Goal: Information Seeking & Learning: Learn about a topic

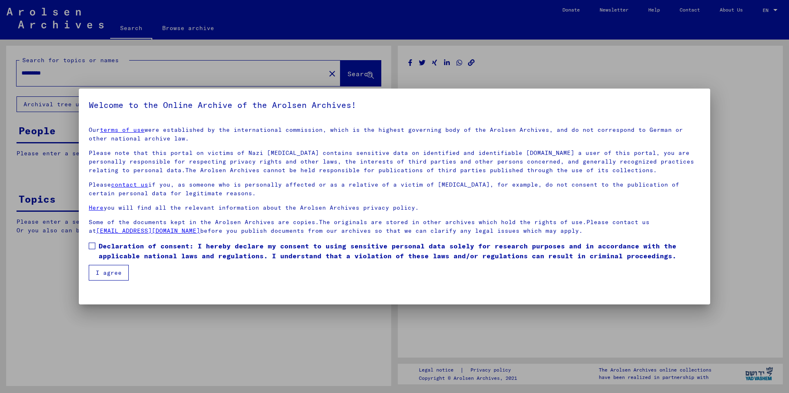
click at [93, 248] on span at bounding box center [92, 246] width 7 height 7
click at [106, 270] on button "I agree" at bounding box center [109, 273] width 40 height 16
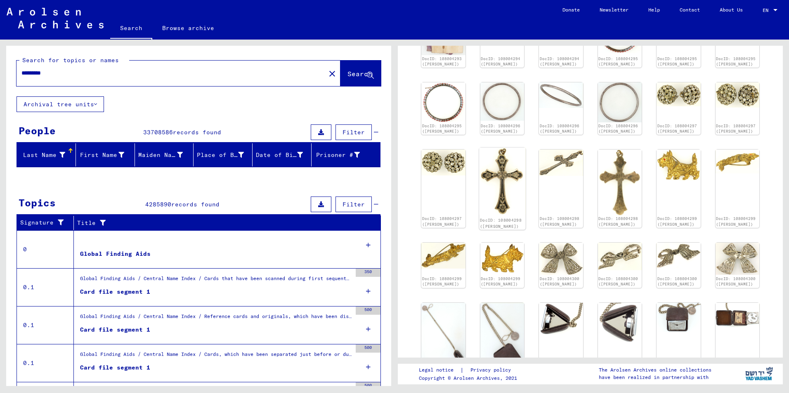
scroll to position [289, 0]
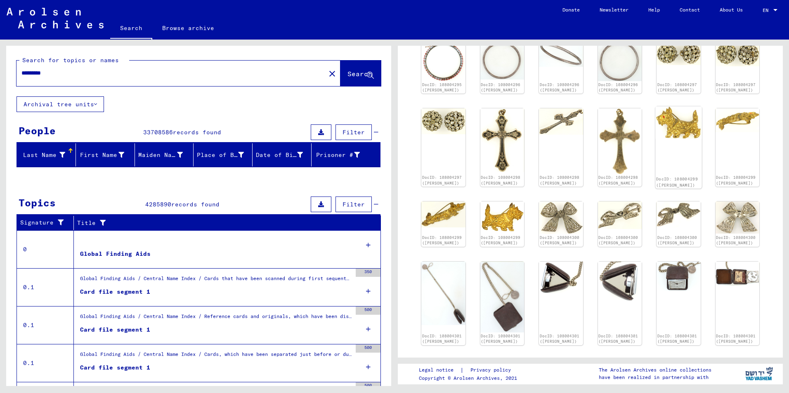
click at [673, 147] on div "DocID: 108004299 ([PERSON_NAME])" at bounding box center [678, 147] width 46 height 82
click at [673, 146] on div "DocID: 108004299 ([PERSON_NAME])" at bounding box center [678, 147] width 46 height 82
drag, startPoint x: 673, startPoint y: 146, endPoint x: 704, endPoint y: 190, distance: 54.7
click at [704, 190] on div "DocID: 108004290 ([PERSON_NAME]) DocID: 108004291 ([PERSON_NAME]) DocID: 108004…" at bounding box center [590, 139] width 344 height 526
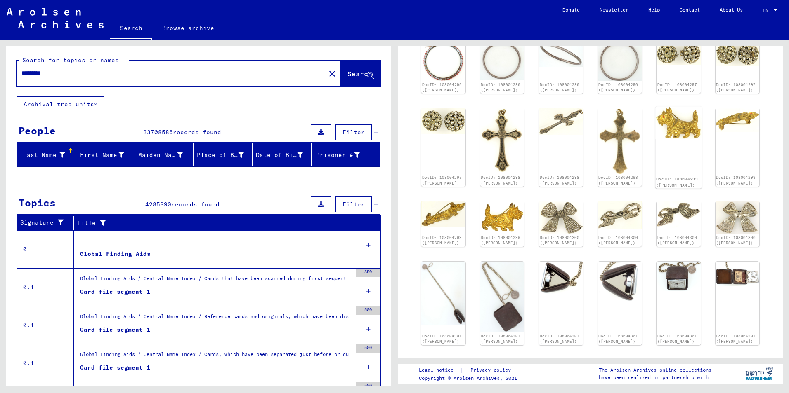
click at [667, 120] on img at bounding box center [678, 122] width 46 height 32
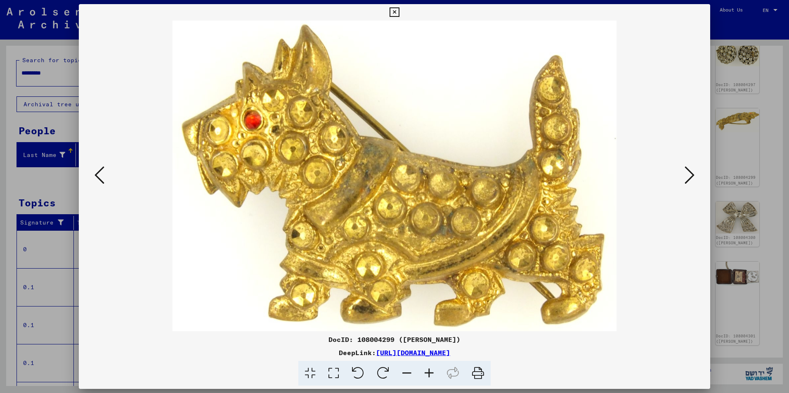
click at [689, 179] on icon at bounding box center [689, 175] width 10 height 20
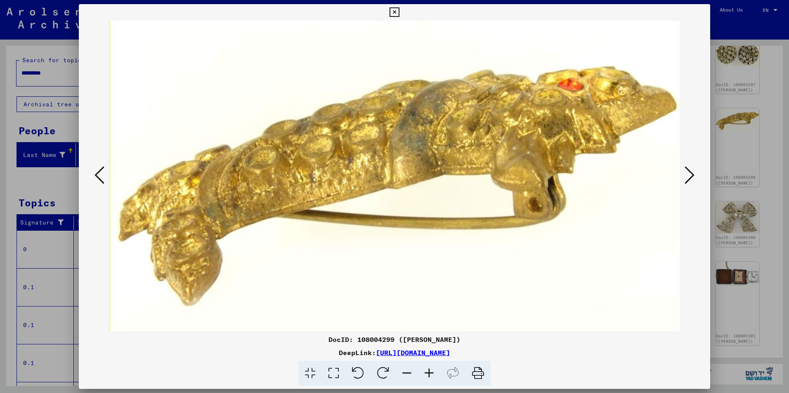
click at [685, 179] on icon at bounding box center [689, 175] width 10 height 20
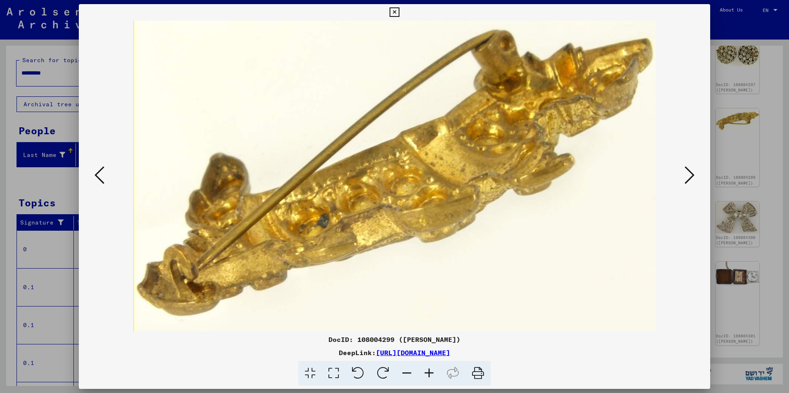
click at [681, 179] on img at bounding box center [394, 176] width 575 height 311
click at [688, 178] on icon at bounding box center [689, 175] width 10 height 20
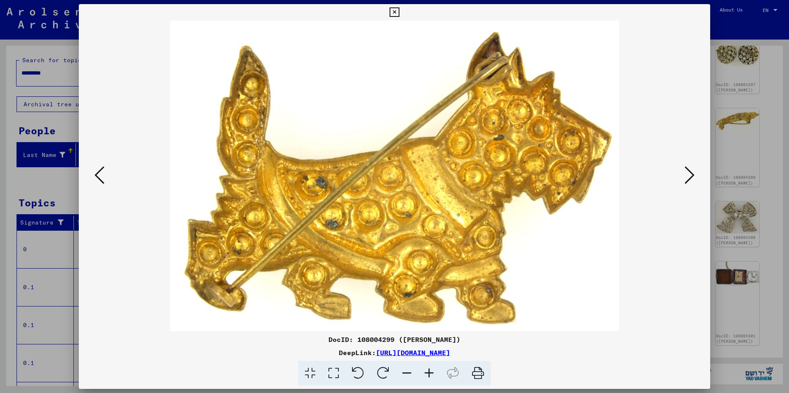
click at [688, 178] on icon at bounding box center [689, 175] width 10 height 20
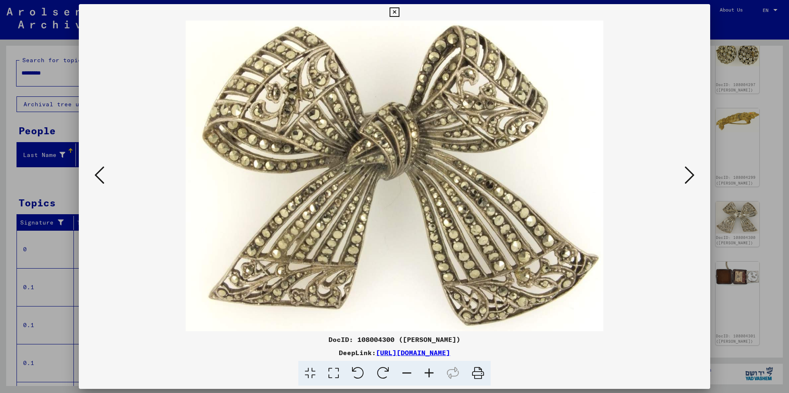
click at [692, 175] on icon at bounding box center [689, 175] width 10 height 20
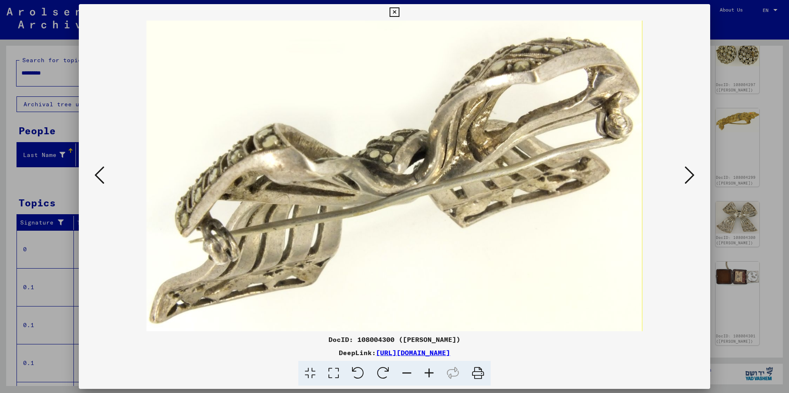
click at [692, 175] on icon at bounding box center [689, 175] width 10 height 20
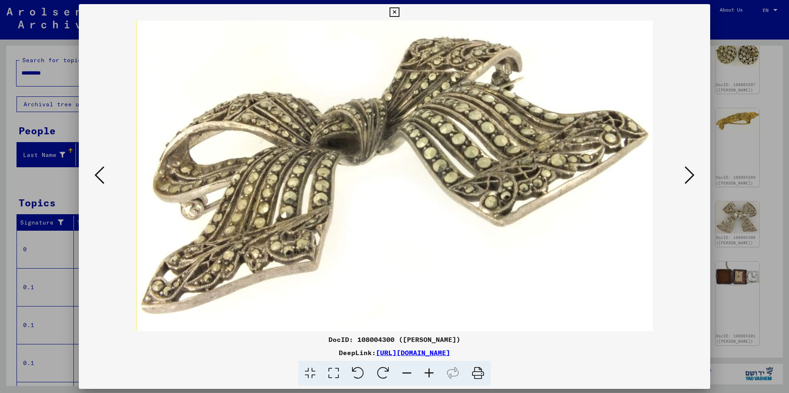
click at [692, 175] on icon at bounding box center [689, 175] width 10 height 20
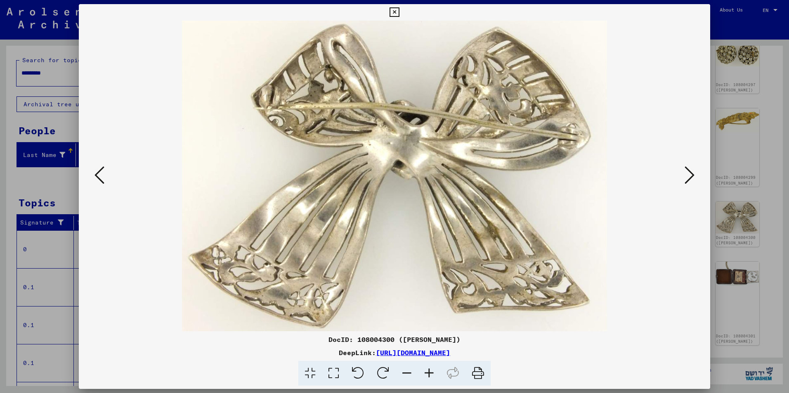
click at [692, 175] on icon at bounding box center [689, 175] width 10 height 20
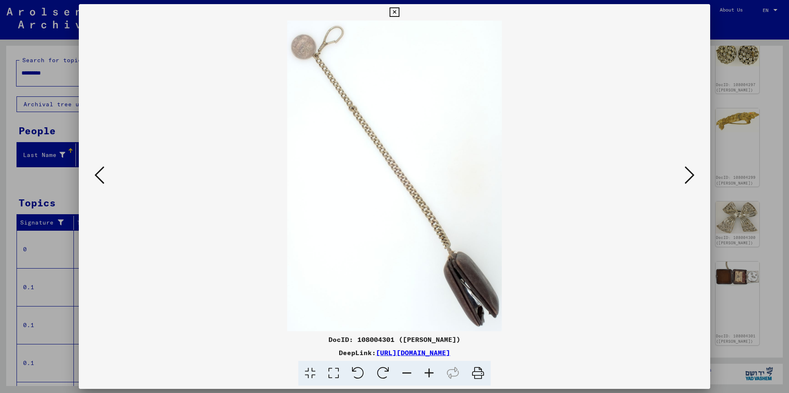
drag, startPoint x: 692, startPoint y: 175, endPoint x: 688, endPoint y: 176, distance: 4.6
click at [688, 176] on icon at bounding box center [689, 175] width 10 height 20
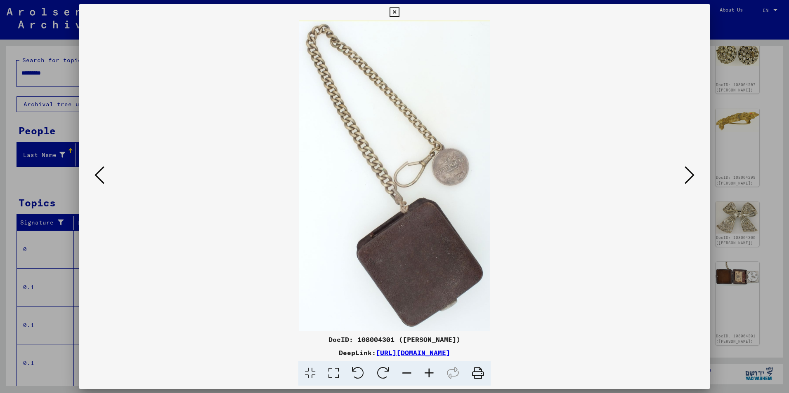
click at [688, 176] on icon at bounding box center [689, 175] width 10 height 20
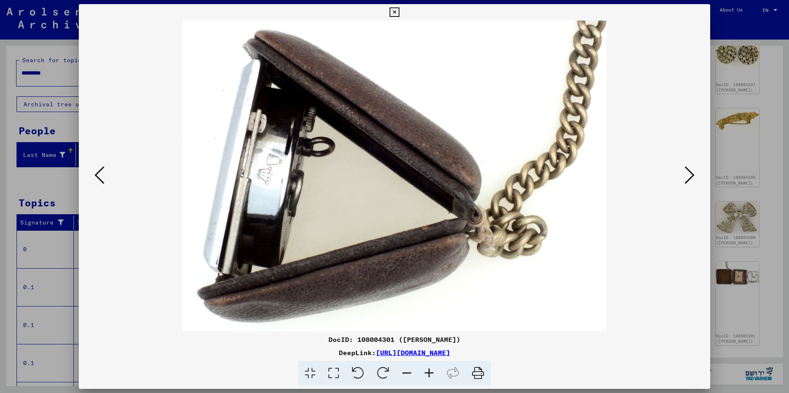
click at [688, 176] on icon at bounding box center [689, 175] width 10 height 20
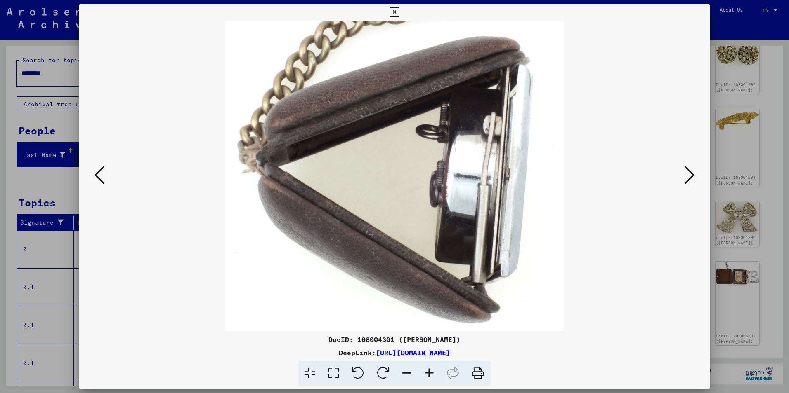
click at [688, 176] on icon at bounding box center [689, 175] width 10 height 20
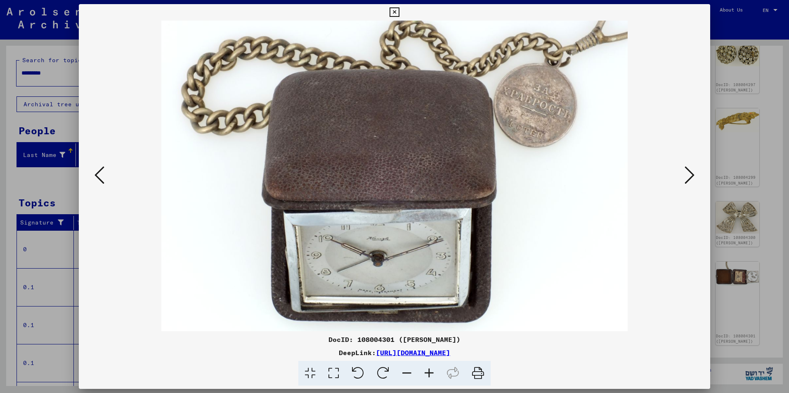
click at [688, 176] on icon at bounding box center [689, 175] width 10 height 20
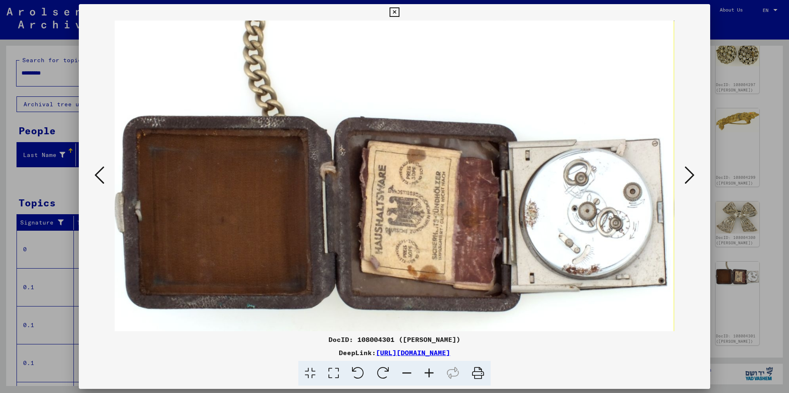
click at [685, 179] on icon at bounding box center [689, 175] width 10 height 20
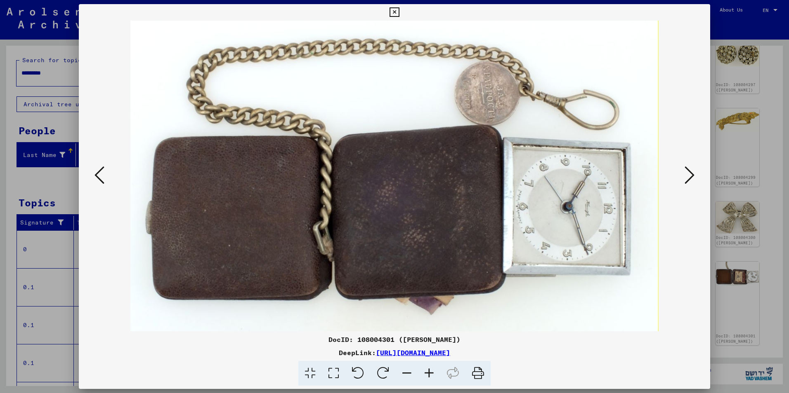
click at [788, 143] on html "Search Browse archive Donate Newsletter Help Contact About Us Search Browse arc…" at bounding box center [394, 196] width 789 height 393
drag, startPoint x: 678, startPoint y: 198, endPoint x: 698, endPoint y: 199, distance: 19.8
click at [689, 197] on div at bounding box center [394, 176] width 631 height 311
drag, startPoint x: 773, startPoint y: 136, endPoint x: 765, endPoint y: 148, distance: 14.6
click at [765, 148] on div at bounding box center [394, 196] width 789 height 393
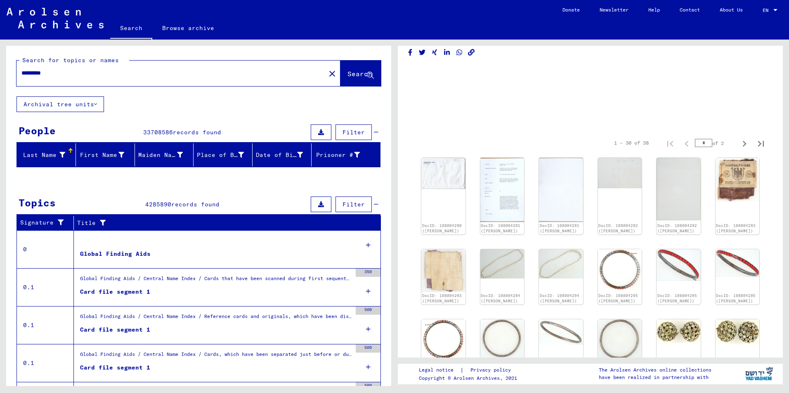
scroll to position [9, 0]
